Goal: Complete application form

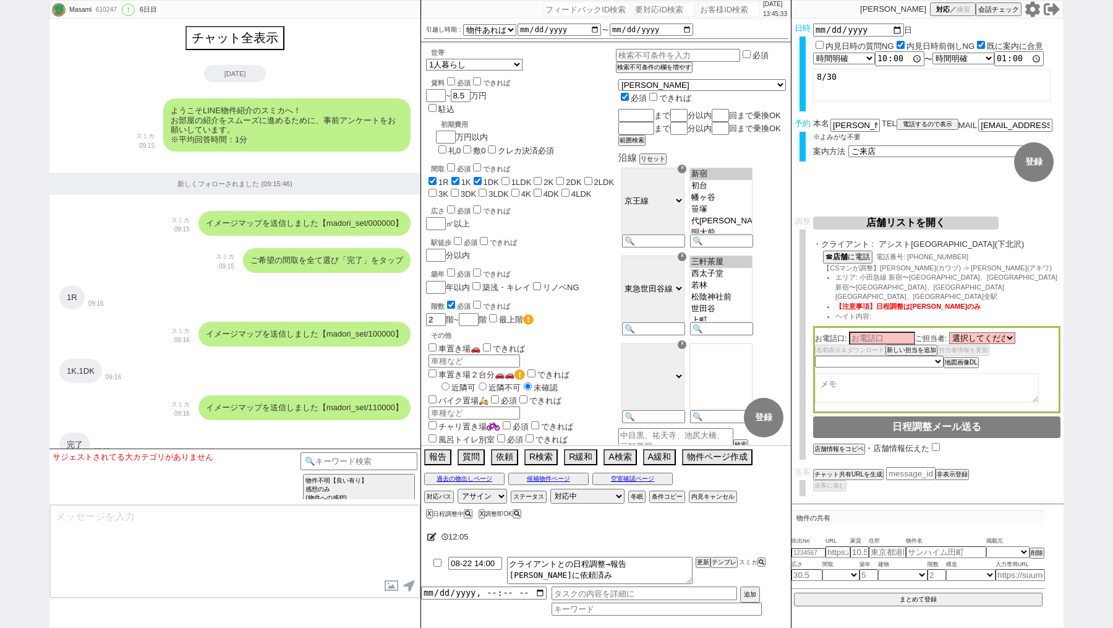
select select "15"
select select "0"
select select "44"
select select "[DATE]"
select select "55"
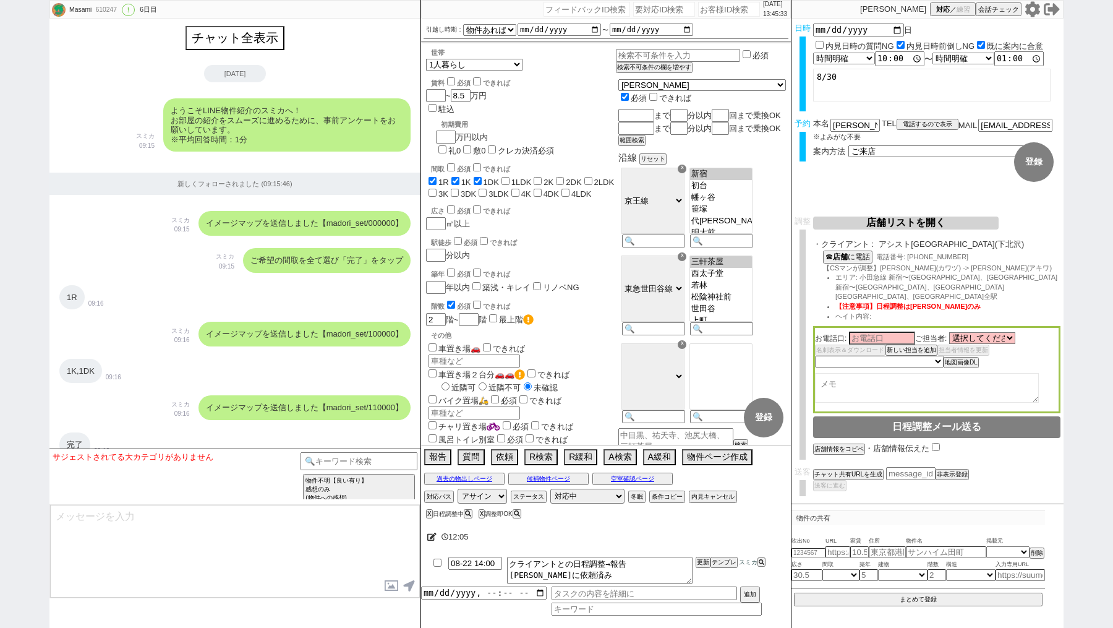
select select "[DATE]"
select select "1"
select select "2"
select select
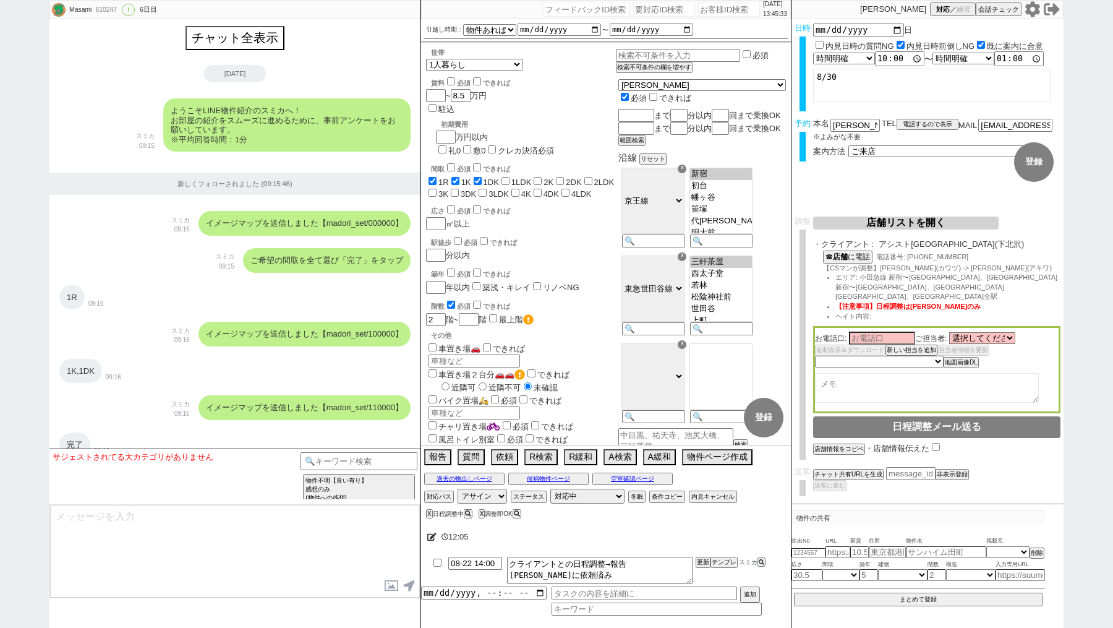
select select
